Goal: Task Accomplishment & Management: Use online tool/utility

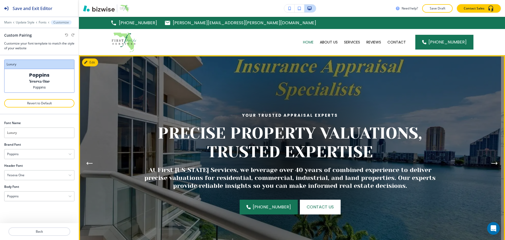
click at [493, 160] on button "Next Hero Image" at bounding box center [495, 163] width 11 height 11
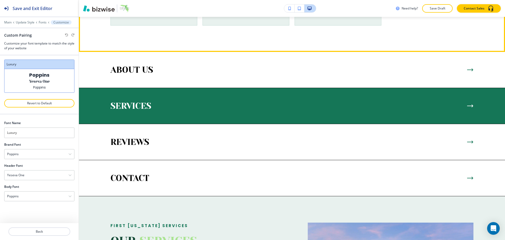
scroll to position [368, 0]
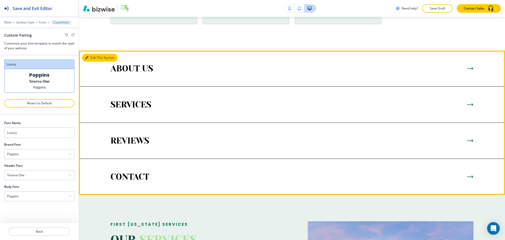
click at [91, 58] on button "Edit This Section" at bounding box center [100, 58] width 36 height 8
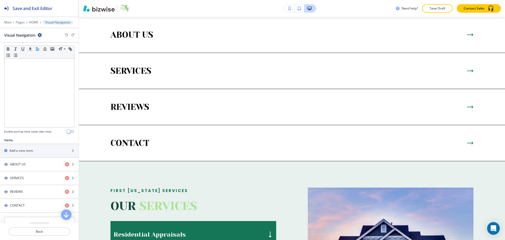
scroll to position [151, 0]
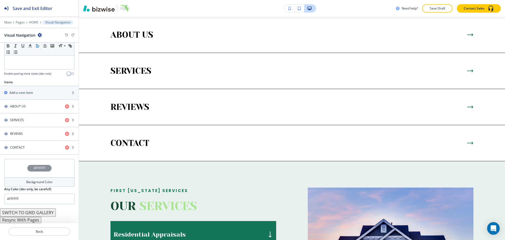
click at [43, 181] on h4 "Background Color" at bounding box center [39, 181] width 26 height 5
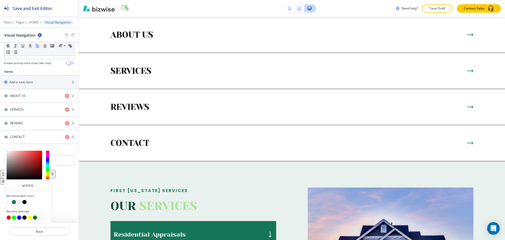
click at [14, 202] on button "button" at bounding box center [14, 202] width 4 height 4
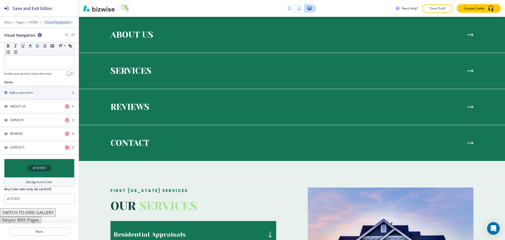
click at [43, 179] on div "Background Color" at bounding box center [39, 181] width 70 height 9
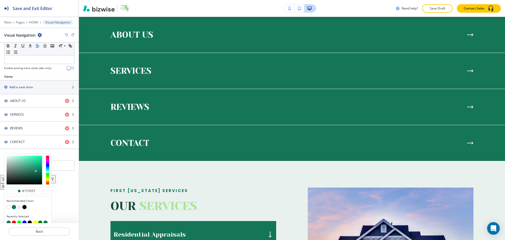
scroll to position [161, 0]
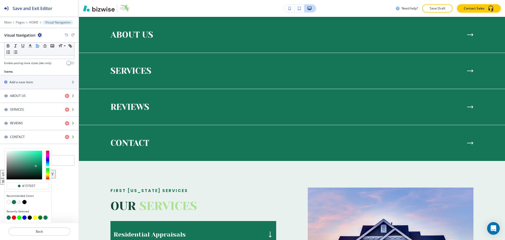
click at [24, 201] on button "button" at bounding box center [24, 202] width 4 height 4
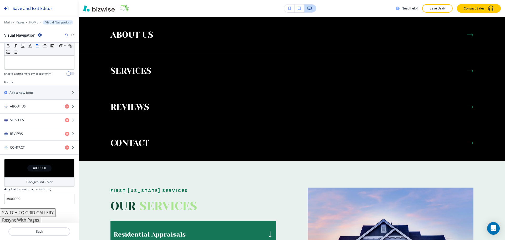
scroll to position [151, 0]
click at [40, 183] on h4 "Background Color" at bounding box center [39, 181] width 26 height 5
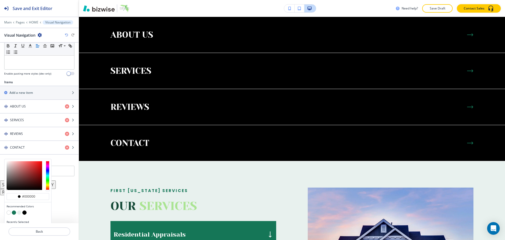
click at [9, 211] on button "button" at bounding box center [9, 212] width 4 height 4
type input "#FFFFFF"
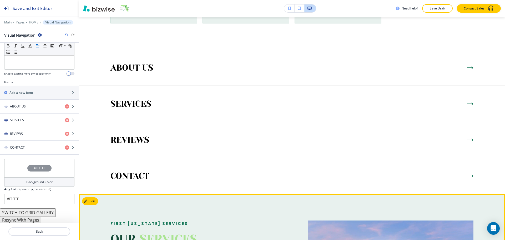
scroll to position [455, 0]
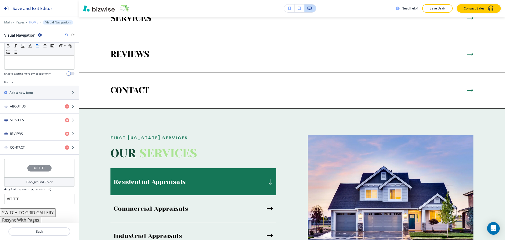
click at [33, 21] on p "HOME" at bounding box center [33, 23] width 9 height 4
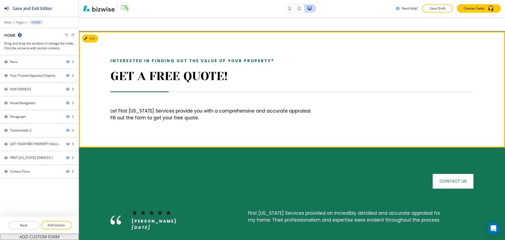
scroll to position [771, 0]
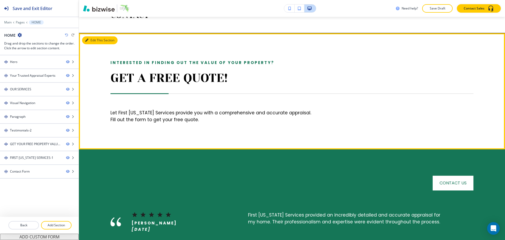
click at [94, 40] on button "Edit This Section" at bounding box center [100, 40] width 36 height 8
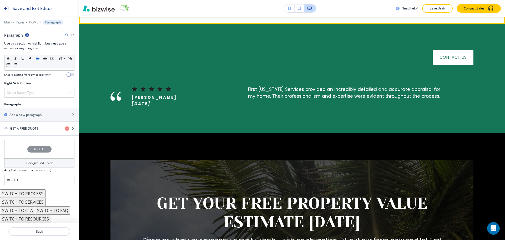
scroll to position [759, 0]
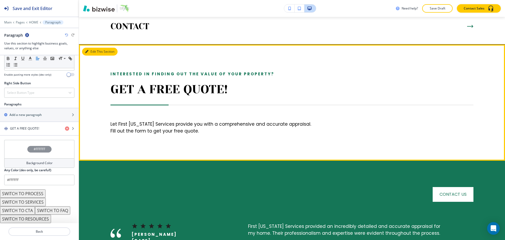
click at [94, 50] on button "Edit This Section" at bounding box center [100, 52] width 36 height 8
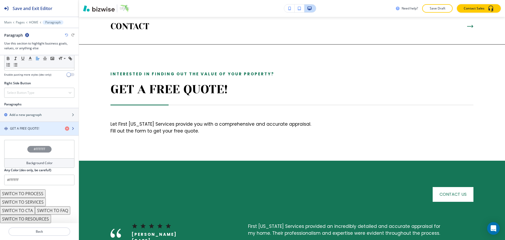
click at [20, 128] on h4 "GET A FREE QUOTE!" at bounding box center [24, 128] width 29 height 5
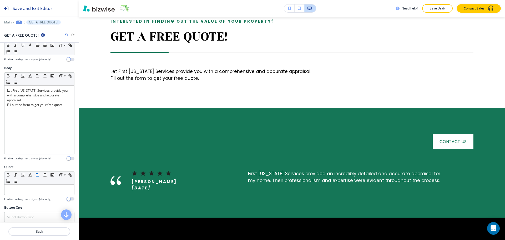
scroll to position [140, 0]
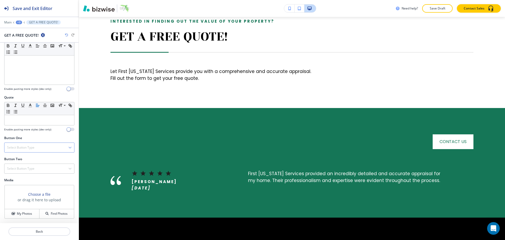
click at [28, 145] on h4 "Select Button Type" at bounding box center [20, 147] width 27 height 5
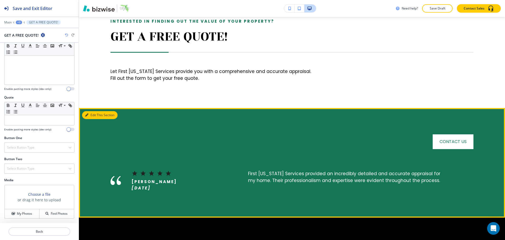
click at [95, 114] on button "Edit This Section" at bounding box center [100, 115] width 36 height 8
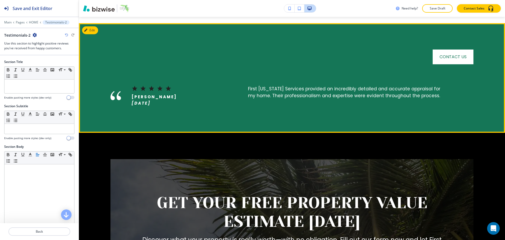
scroll to position [902, 0]
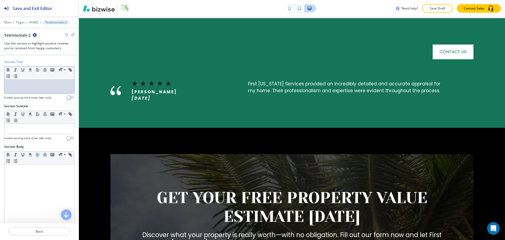
click at [25, 90] on div at bounding box center [39, 86] width 70 height 14
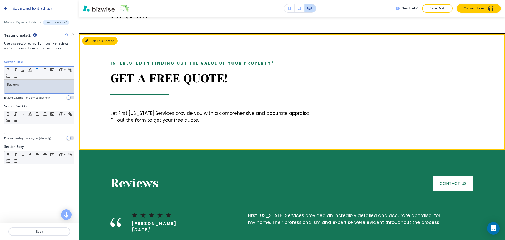
click at [95, 42] on button "Edit This Section" at bounding box center [100, 41] width 36 height 8
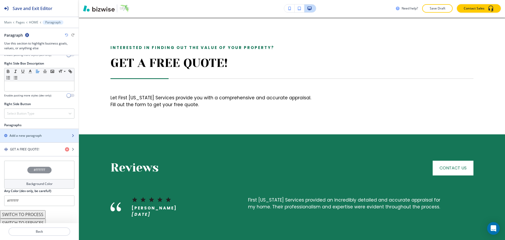
scroll to position [273, 0]
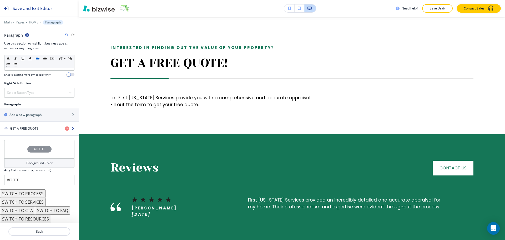
click at [42, 127] on div "GET A FREE QUOTE!" at bounding box center [30, 128] width 61 height 5
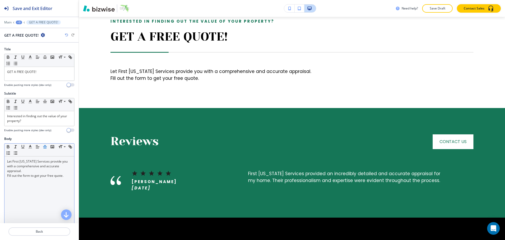
scroll to position [140, 0]
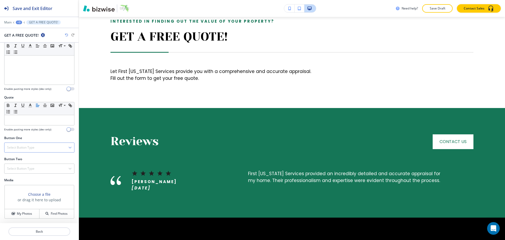
click at [51, 144] on div "Select Button Type" at bounding box center [39, 147] width 70 height 9
click at [47, 200] on h4 "Internal Link" at bounding box center [39, 201] width 64 height 5
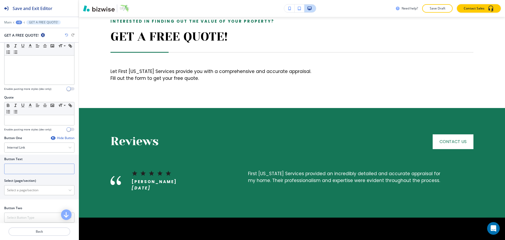
click at [37, 170] on input "text" at bounding box center [39, 168] width 70 height 11
paste input "Contact Us"
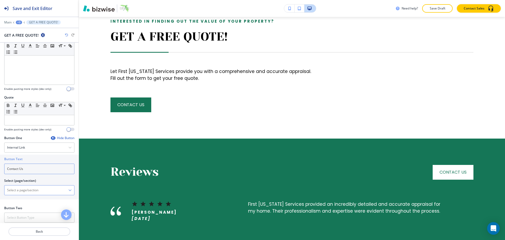
type input "Contact Us"
click at [28, 190] on \(page\/section\) "Manual Input" at bounding box center [36, 190] width 64 height 9
paste \(page\/section\) "Contact Us"
click at [20, 200] on h4 "CONTACT" at bounding box center [39, 199] width 64 height 5
type \(page\/section\) "CONTACT"
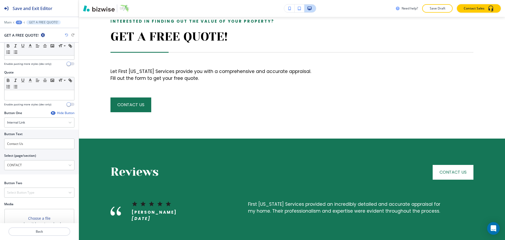
scroll to position [189, 0]
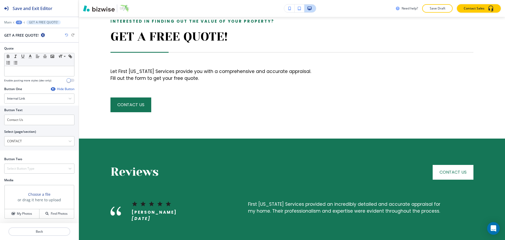
click at [18, 22] on div "+3" at bounding box center [19, 23] width 6 height 4
click at [22, 47] on button "Paragraph" at bounding box center [33, 49] width 34 height 9
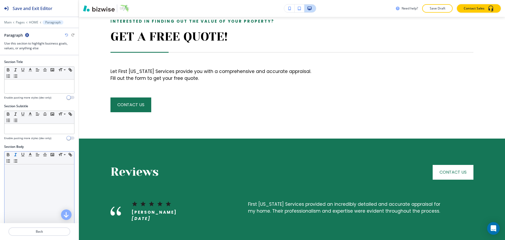
scroll to position [786, 0]
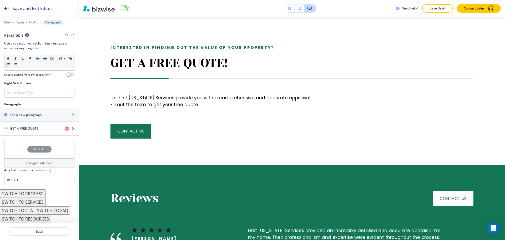
click at [22, 160] on div "Background Color" at bounding box center [39, 162] width 70 height 9
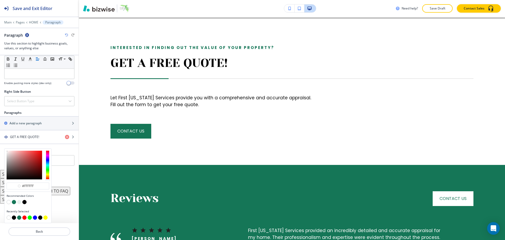
click at [16, 204] on div at bounding box center [28, 202] width 43 height 5
click at [15, 201] on button "button" at bounding box center [14, 202] width 4 height 4
type input "#157657"
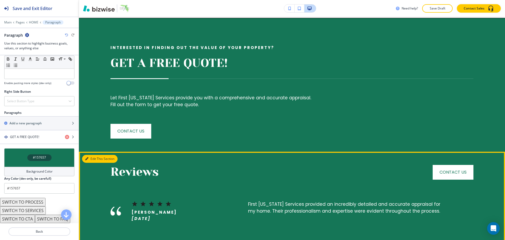
click at [85, 157] on button "Edit This Section" at bounding box center [100, 159] width 36 height 8
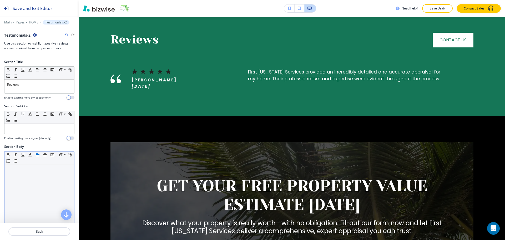
scroll to position [919, 0]
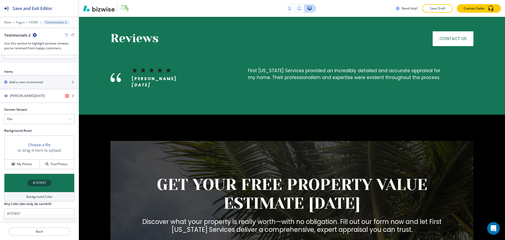
click at [24, 190] on div "#157657" at bounding box center [39, 182] width 70 height 18
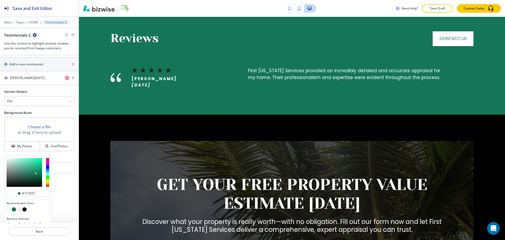
scroll to position [269, 0]
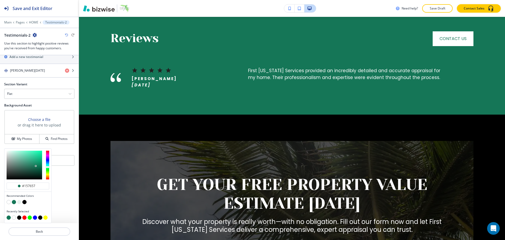
click at [19, 200] on button "button" at bounding box center [19, 202] width 4 height 4
type input "#e8f1ee"
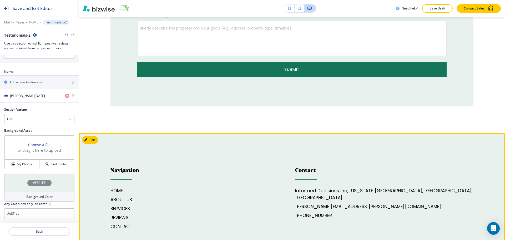
scroll to position [1608, 0]
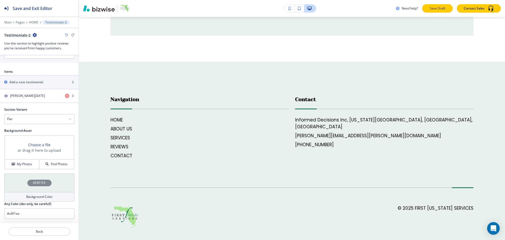
click at [441, 9] on p "Save Draft" at bounding box center [437, 8] width 17 height 5
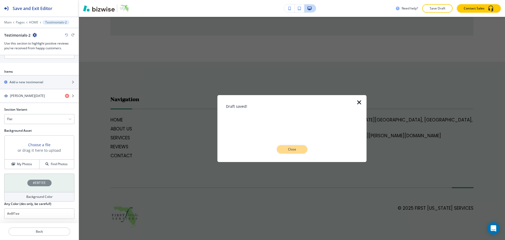
click at [292, 152] on button "Close" at bounding box center [292, 149] width 31 height 8
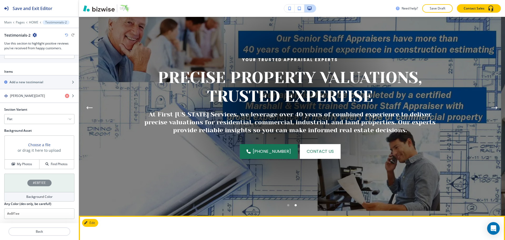
scroll to position [0, 0]
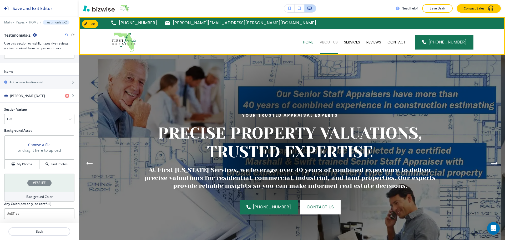
click at [330, 42] on p "ABOUT US" at bounding box center [329, 41] width 18 height 5
